Goal: Task Accomplishment & Management: Use online tool/utility

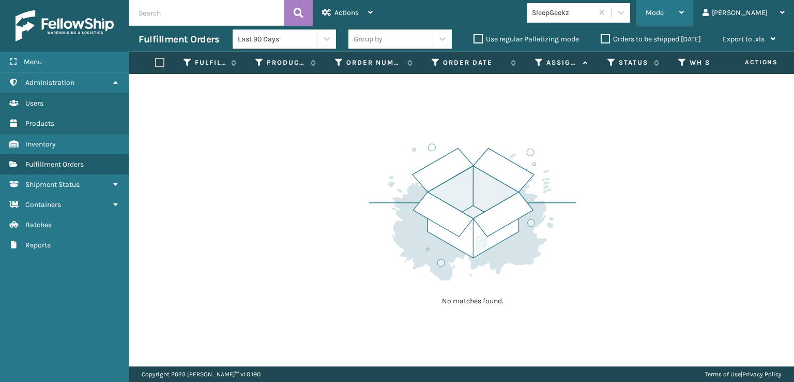
click at [664, 15] on span "Mode" at bounding box center [655, 12] width 18 height 9
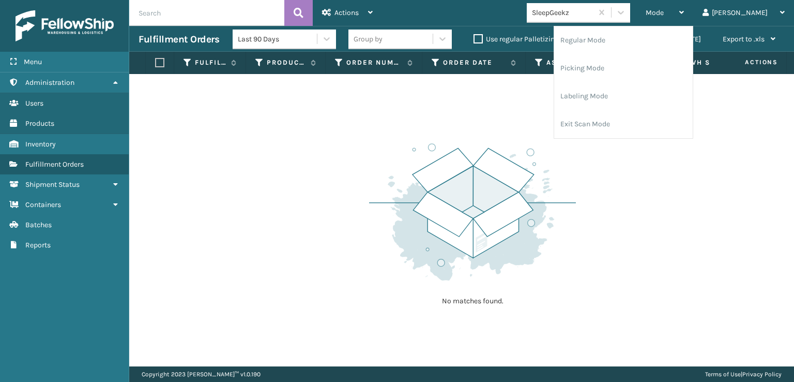
click at [251, 146] on div "No matches found." at bounding box center [461, 220] width 665 height 292
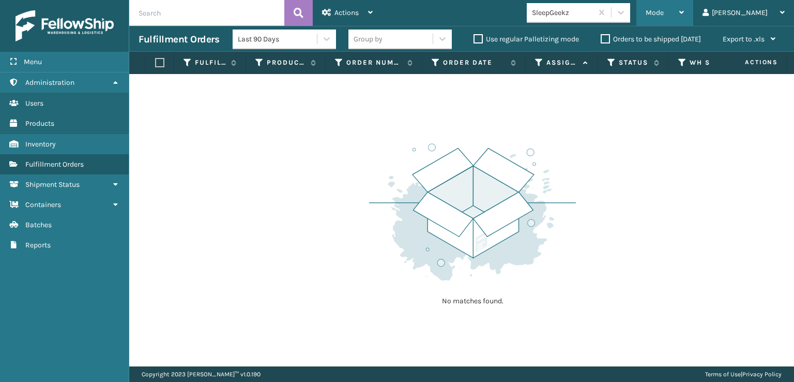
drag, startPoint x: 708, startPoint y: 9, endPoint x: 706, endPoint y: 17, distance: 8.4
click at [684, 9] on div "Mode" at bounding box center [665, 13] width 38 height 26
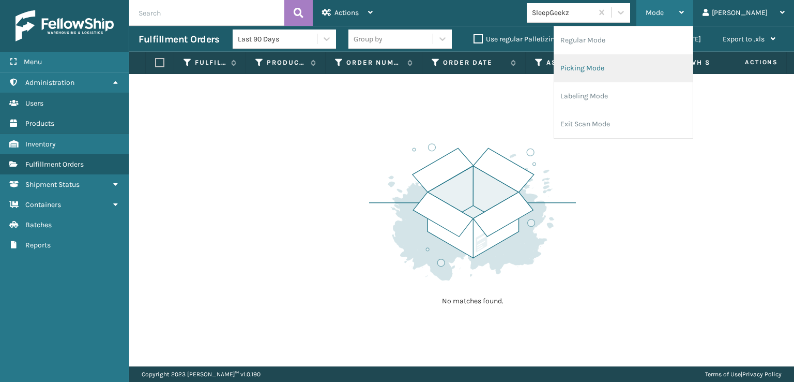
click at [627, 68] on li "Picking Mode" at bounding box center [623, 68] width 139 height 28
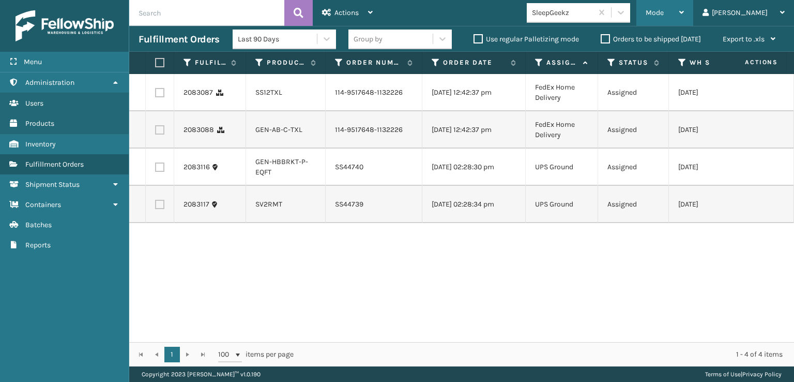
click at [684, 18] on div "Mode" at bounding box center [665, 13] width 38 height 26
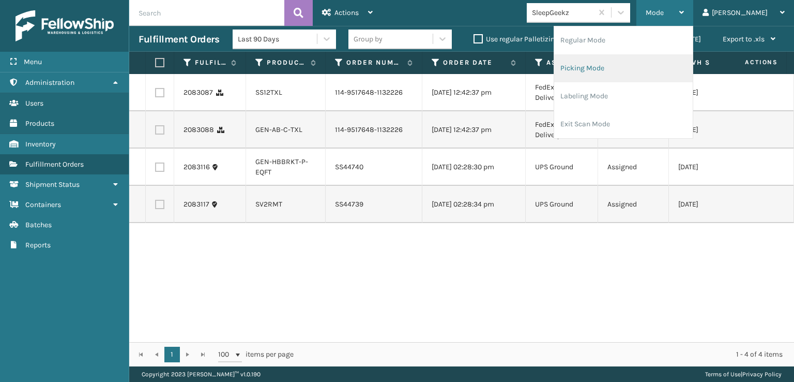
click at [625, 67] on li "Picking Mode" at bounding box center [623, 68] width 139 height 28
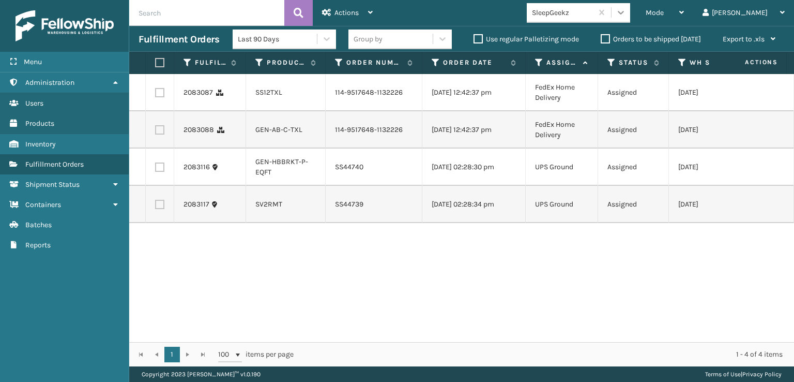
click at [630, 18] on div at bounding box center [621, 12] width 19 height 19
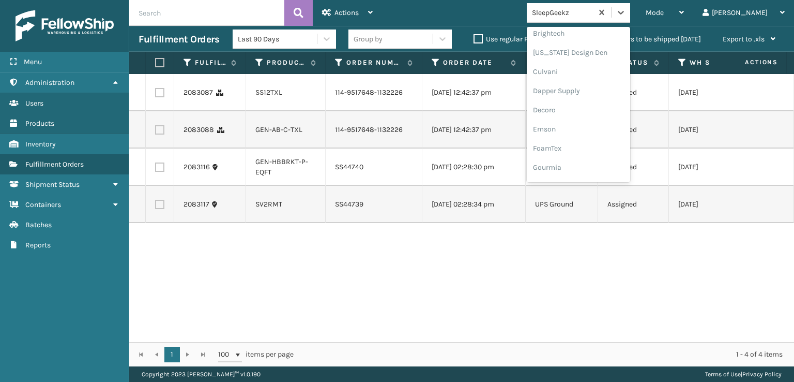
scroll to position [207, 0]
click at [586, 81] on div "FoamTex" at bounding box center [578, 80] width 103 height 19
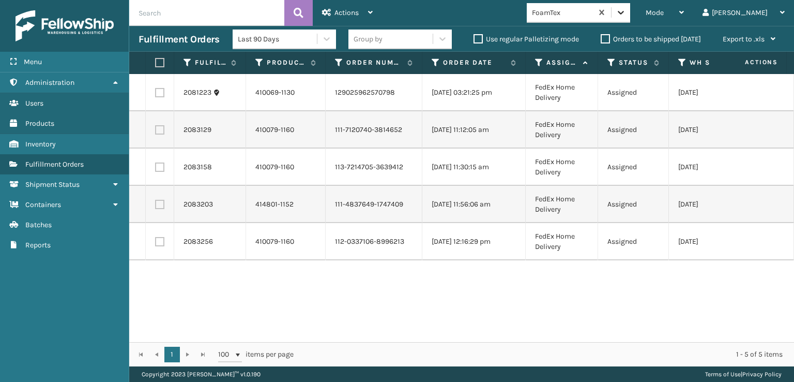
click at [626, 15] on icon at bounding box center [621, 12] width 10 height 10
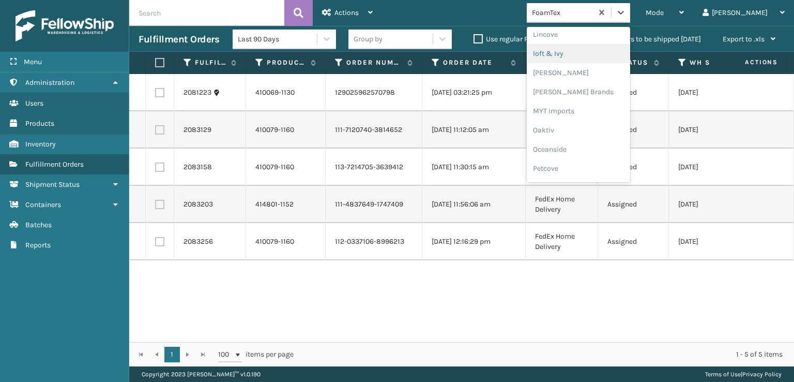
scroll to position [430, 0]
click at [591, 82] on div "[PERSON_NAME] Brands" at bounding box center [578, 86] width 103 height 19
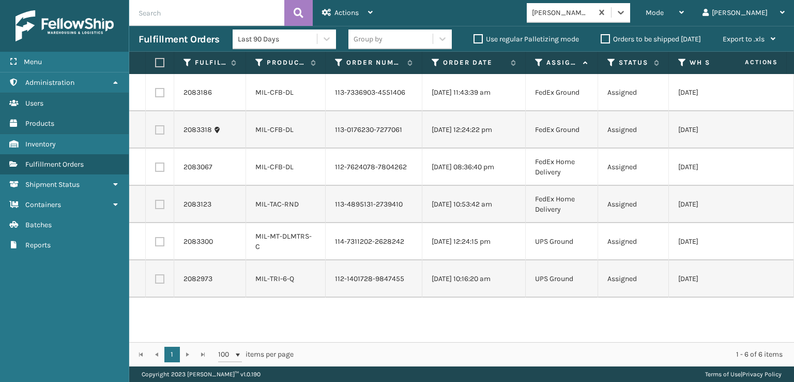
click at [666, 3] on div "Mode Regular Mode Picking Mode Labeling Mode Exit Scan Mode option [PERSON_NAME…" at bounding box center [588, 13] width 412 height 26
click at [626, 14] on icon at bounding box center [621, 12] width 10 height 10
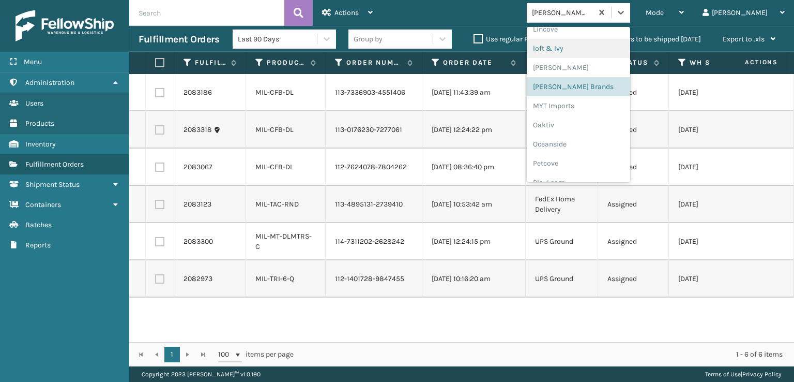
scroll to position [519, 0]
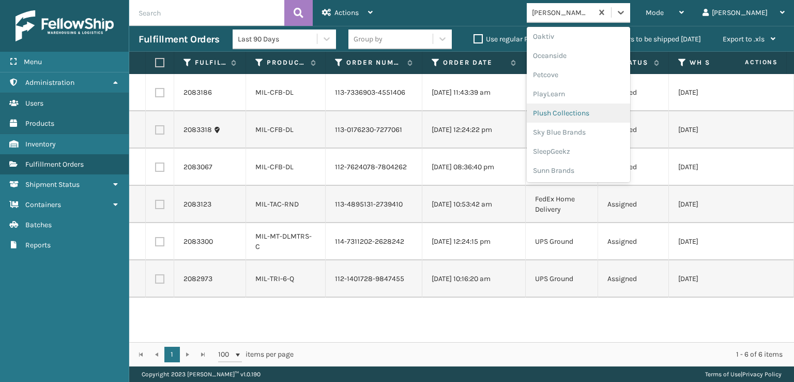
click at [593, 110] on div "Plush Collections" at bounding box center [578, 112] width 103 height 19
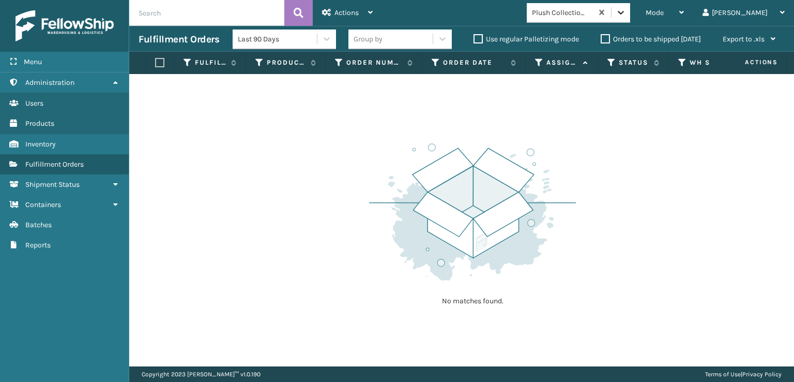
click at [624, 12] on icon at bounding box center [621, 13] width 6 height 4
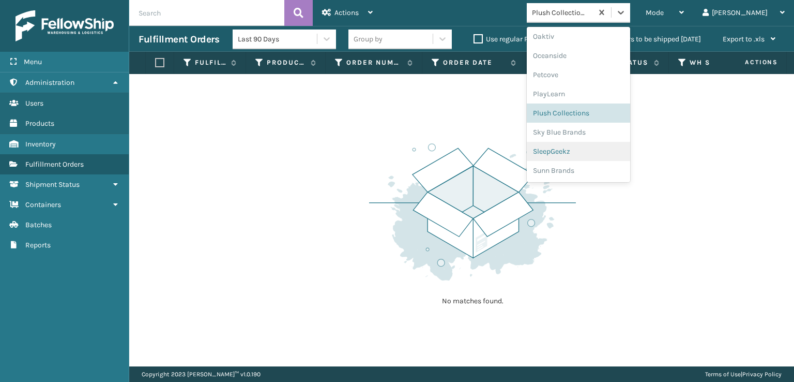
click at [585, 150] on div "SleepGeekz" at bounding box center [578, 151] width 103 height 19
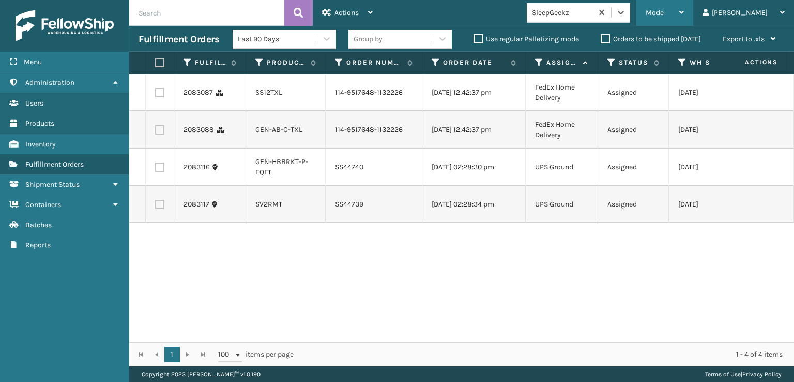
click at [685, 11] on div "Mode Regular Mode Picking Mode Labeling Mode Exit Scan Mode" at bounding box center [664, 13] width 57 height 26
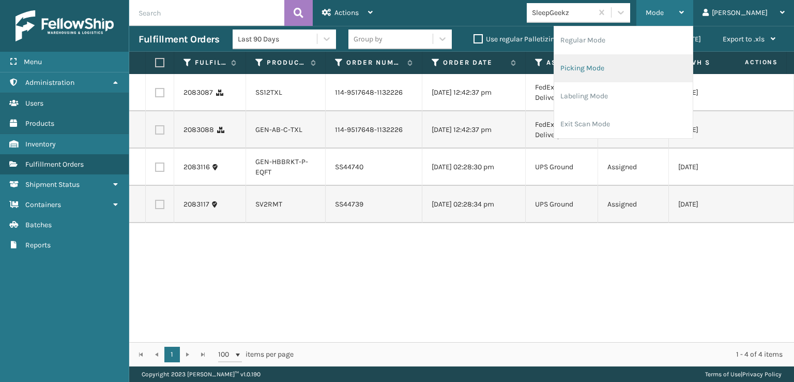
click at [625, 67] on li "Picking Mode" at bounding box center [623, 68] width 139 height 28
